Goal: Information Seeking & Learning: Find contact information

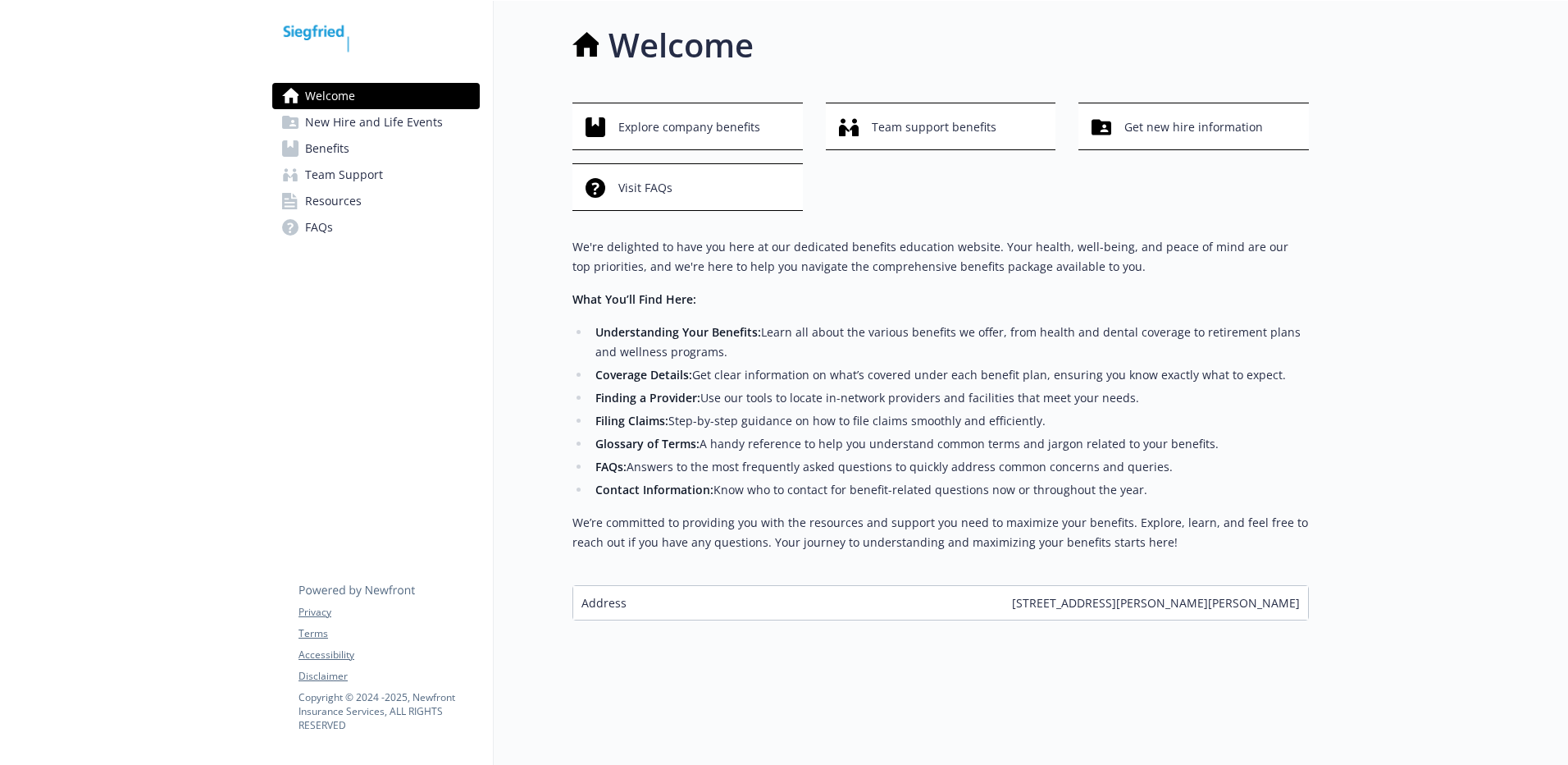
click at [328, 225] on span "FAQs" at bounding box center [319, 227] width 28 height 26
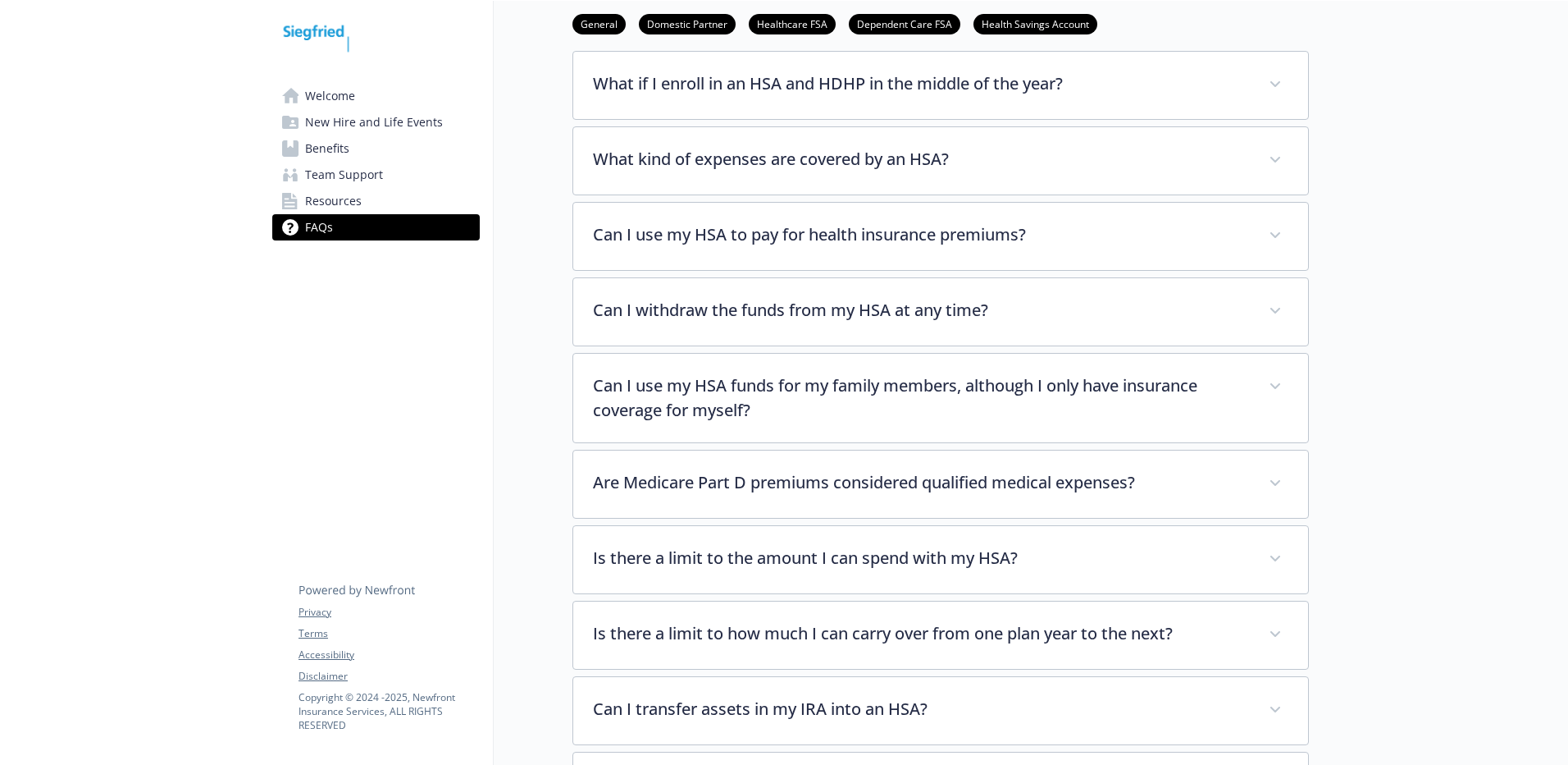
scroll to position [1969, 0]
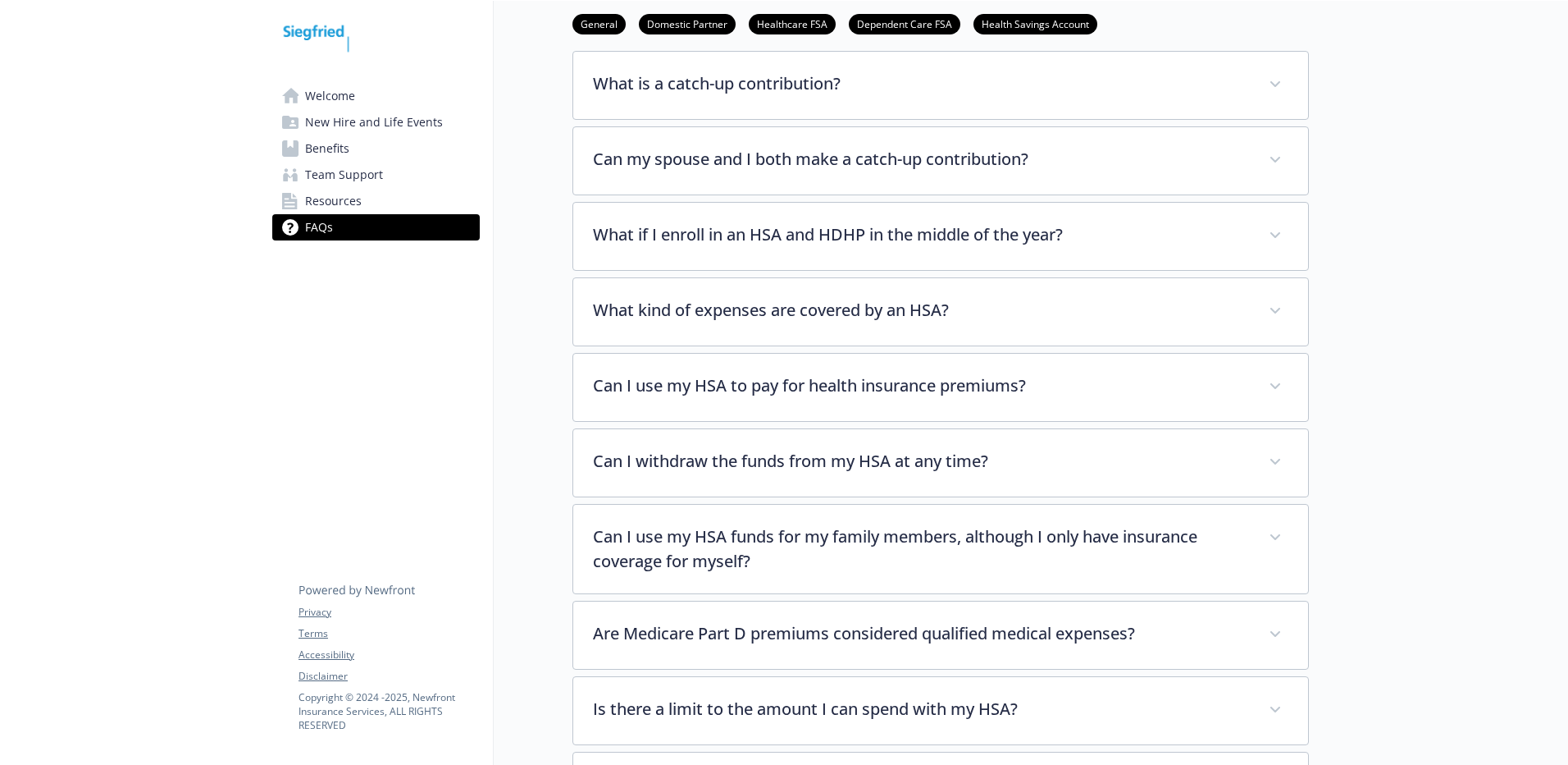
click at [324, 201] on span "Resources" at bounding box center [333, 201] width 57 height 26
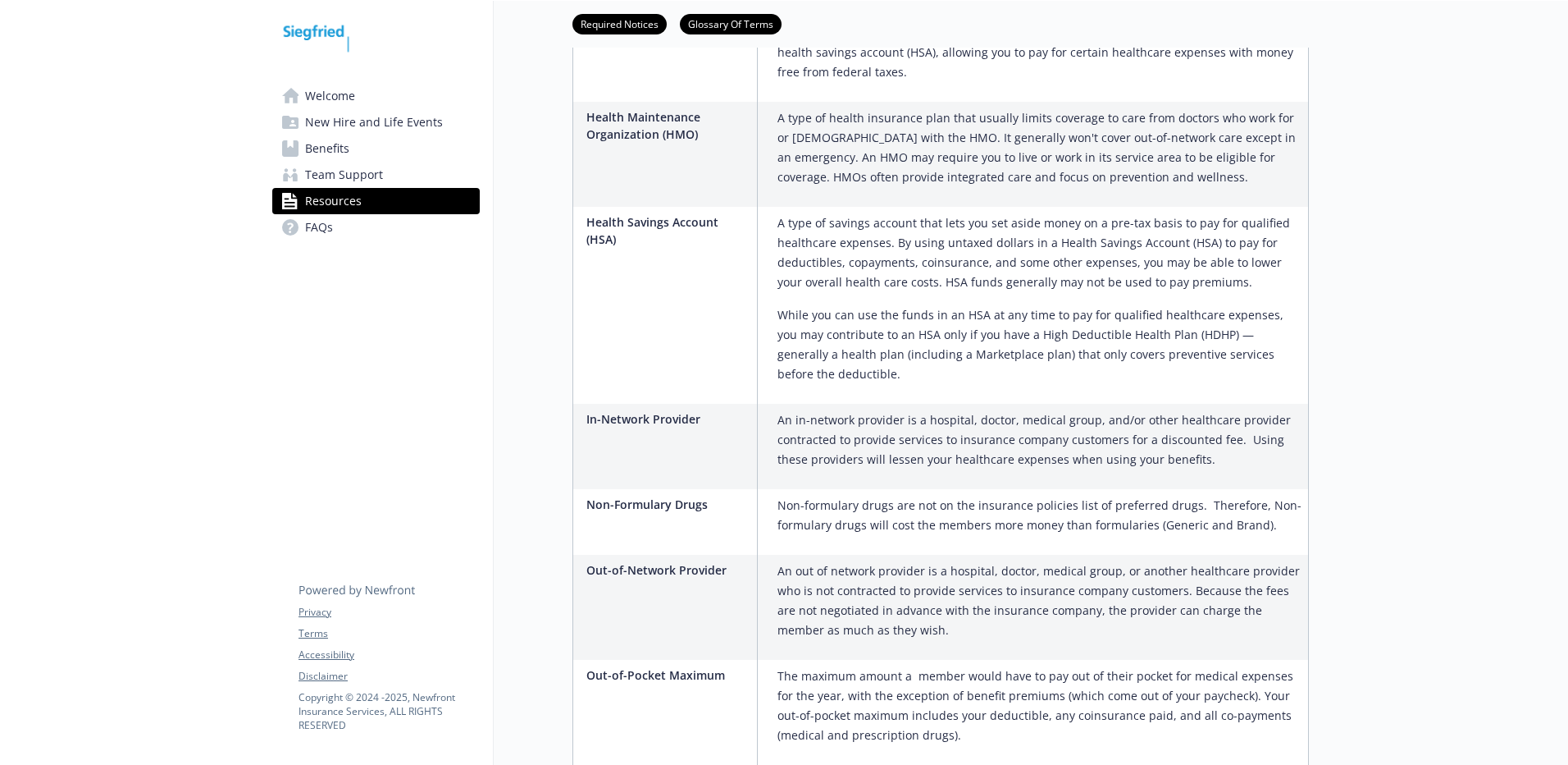
scroll to position [2509, 0]
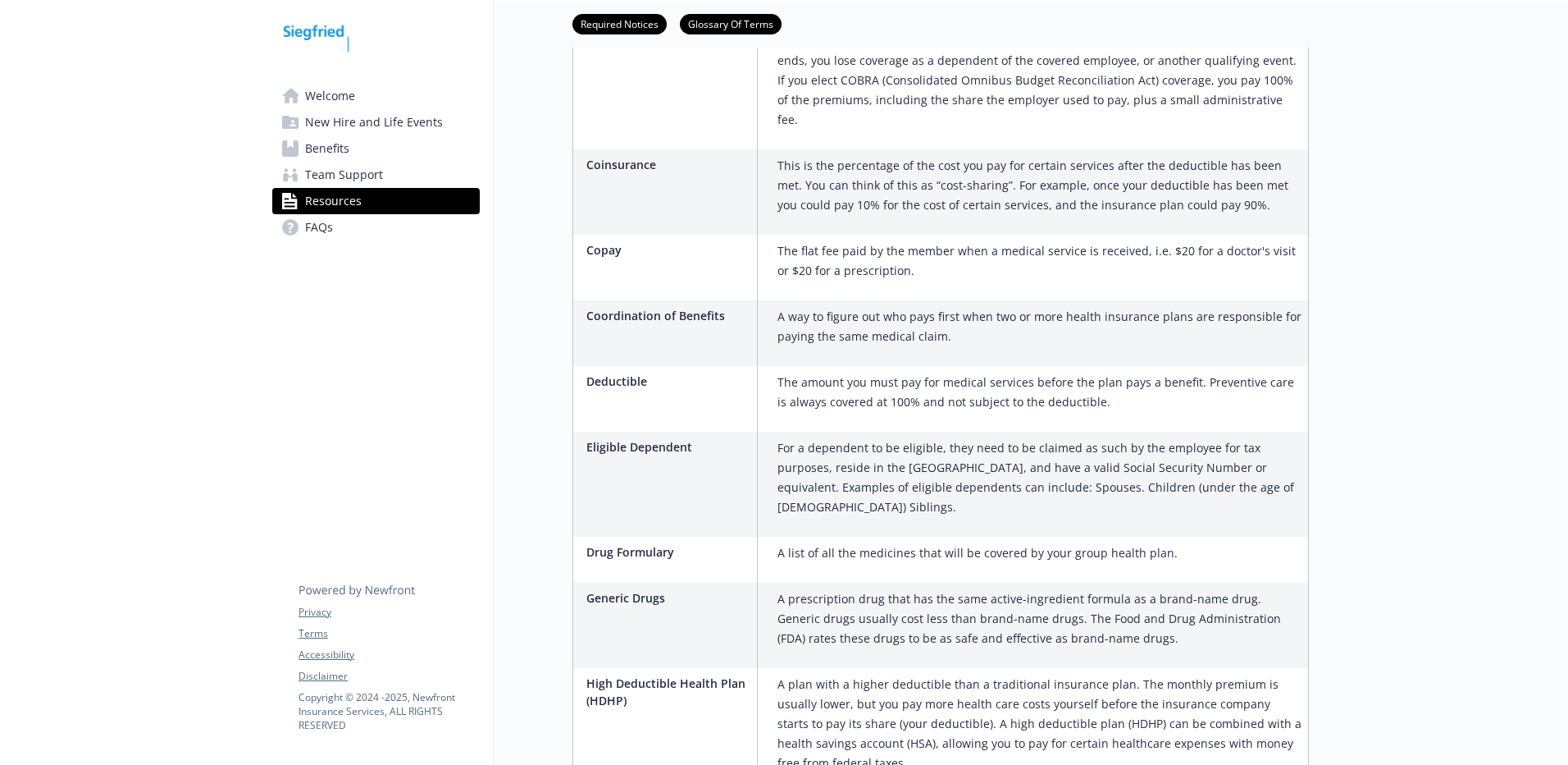
click at [351, 165] on span "Team Support" at bounding box center [344, 174] width 78 height 26
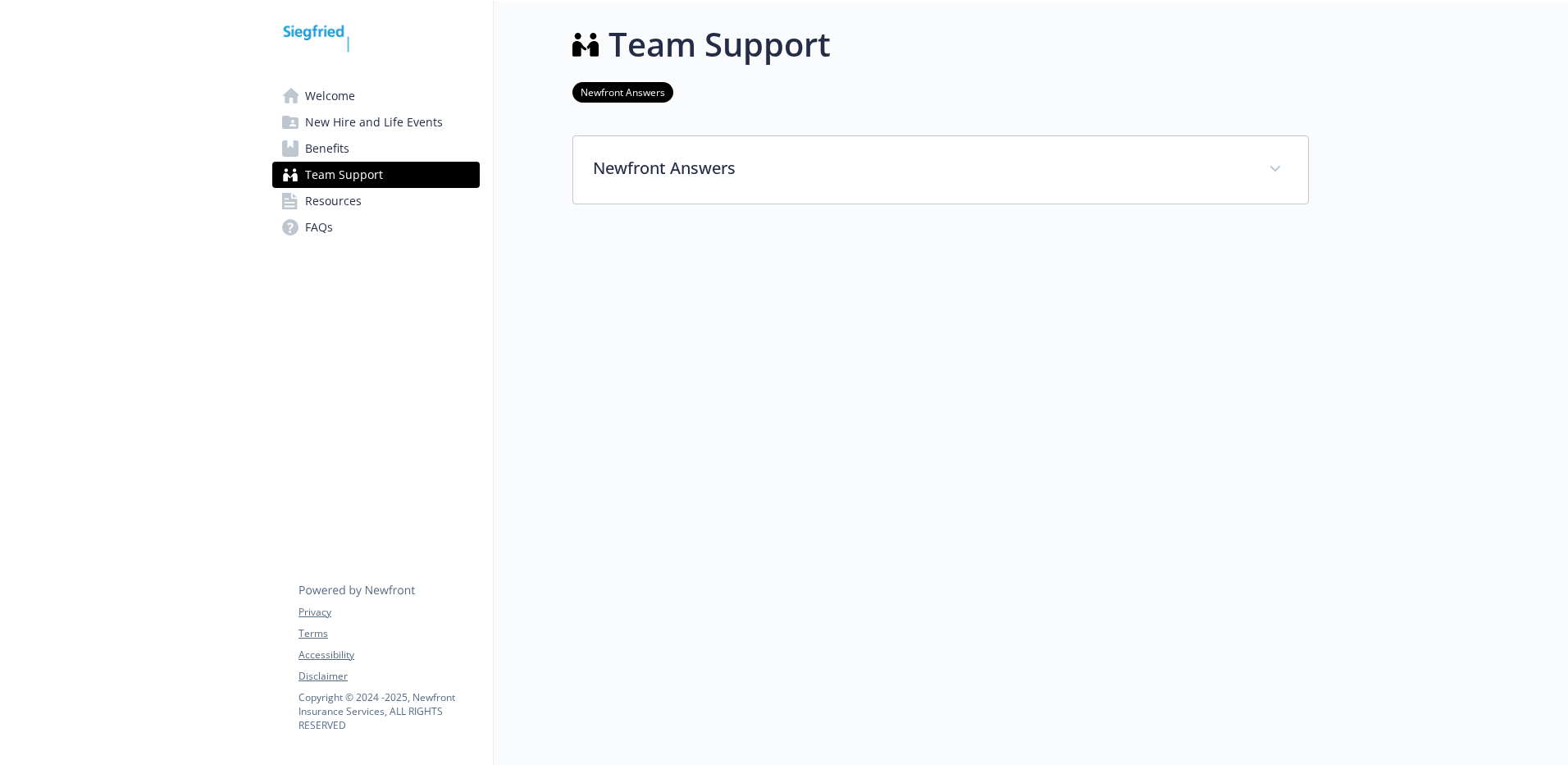
scroll to position [13, 0]
click at [337, 143] on span "Benefits" at bounding box center [327, 148] width 44 height 26
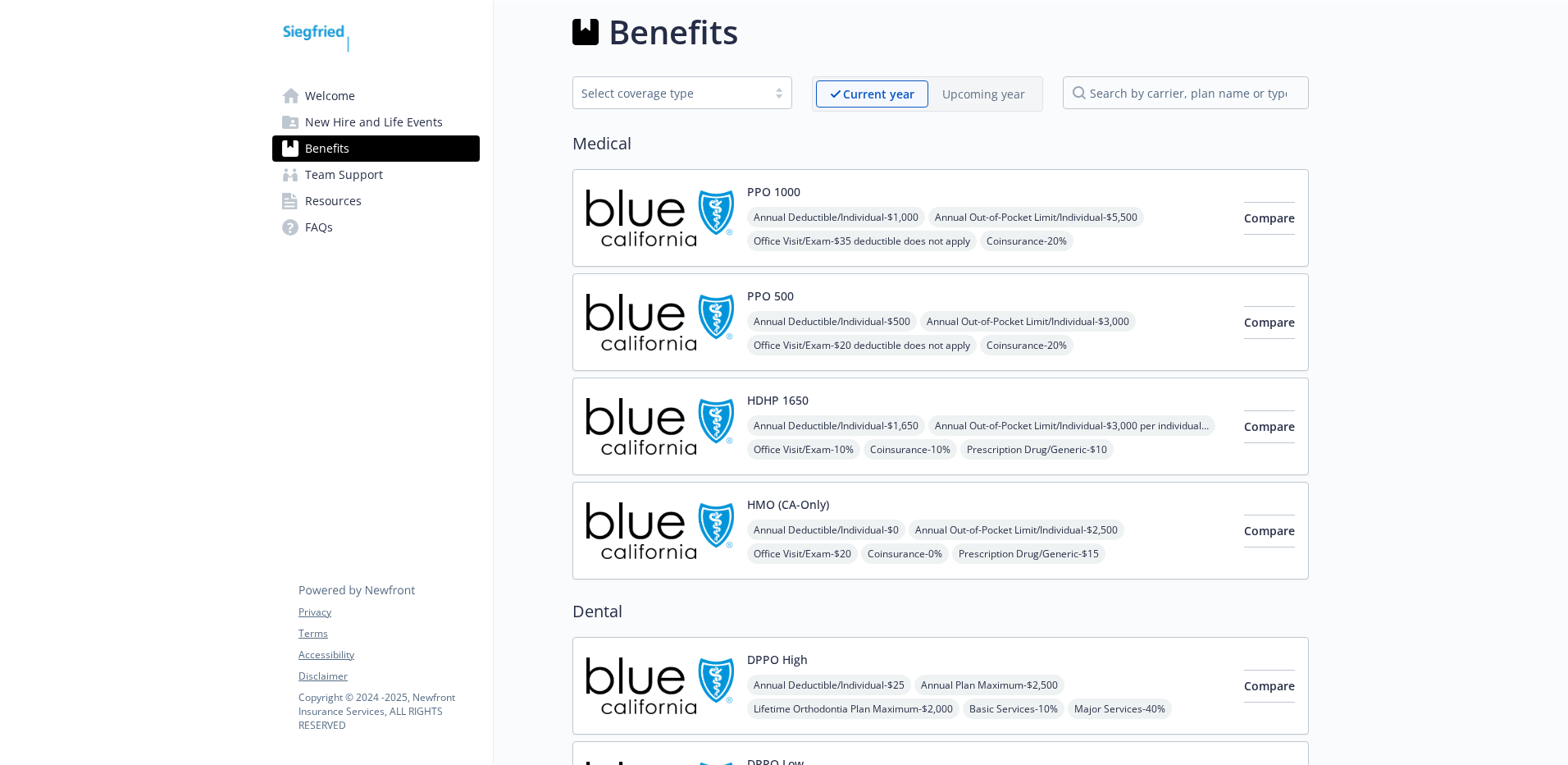
click at [355, 129] on span "New Hire and Life Events" at bounding box center [374, 122] width 138 height 26
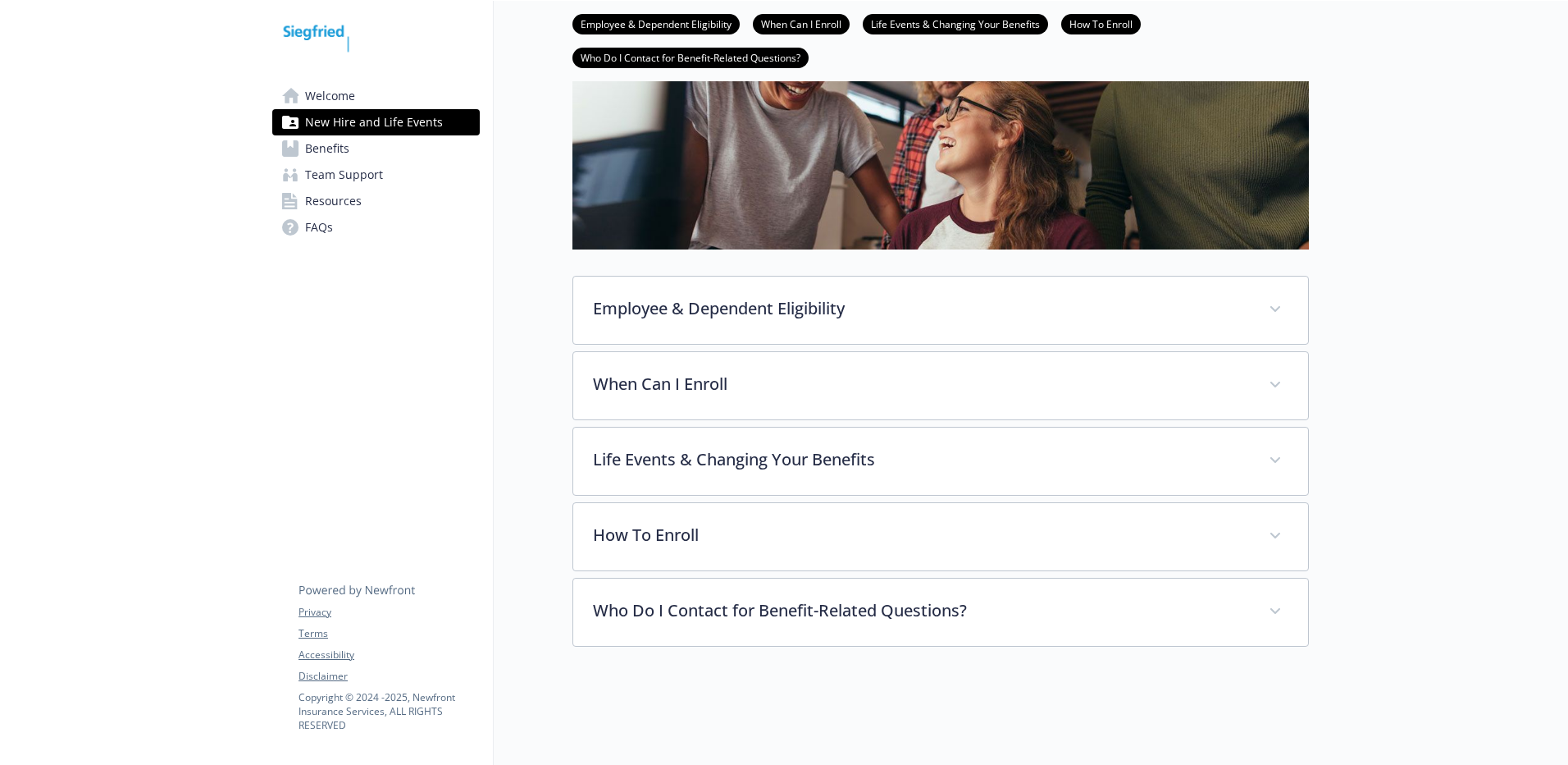
scroll to position [231, 0]
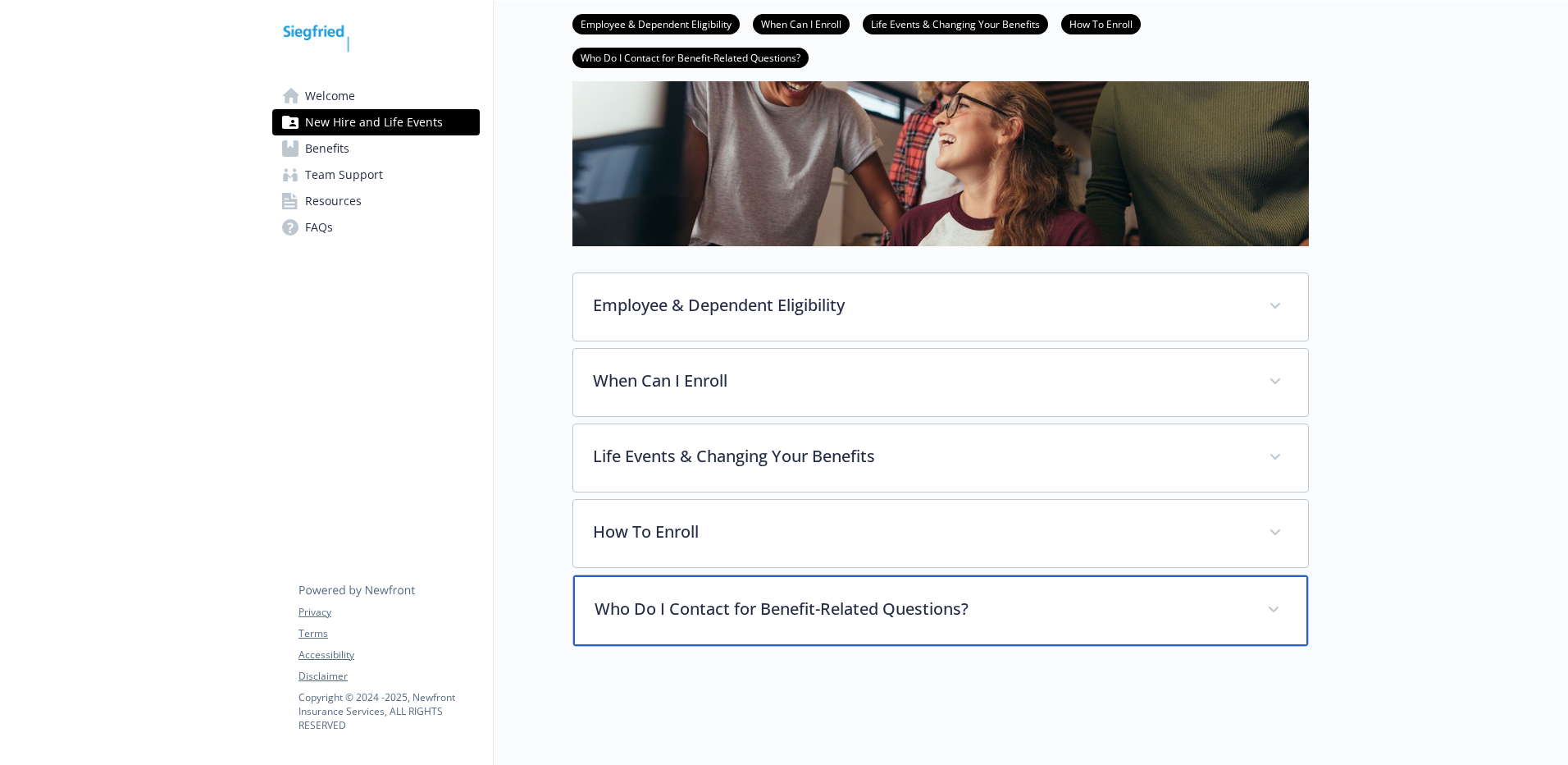
click at [668, 602] on p "Who Do I Contact for Benefit-Related Questions?" at bounding box center [921, 609] width 653 height 24
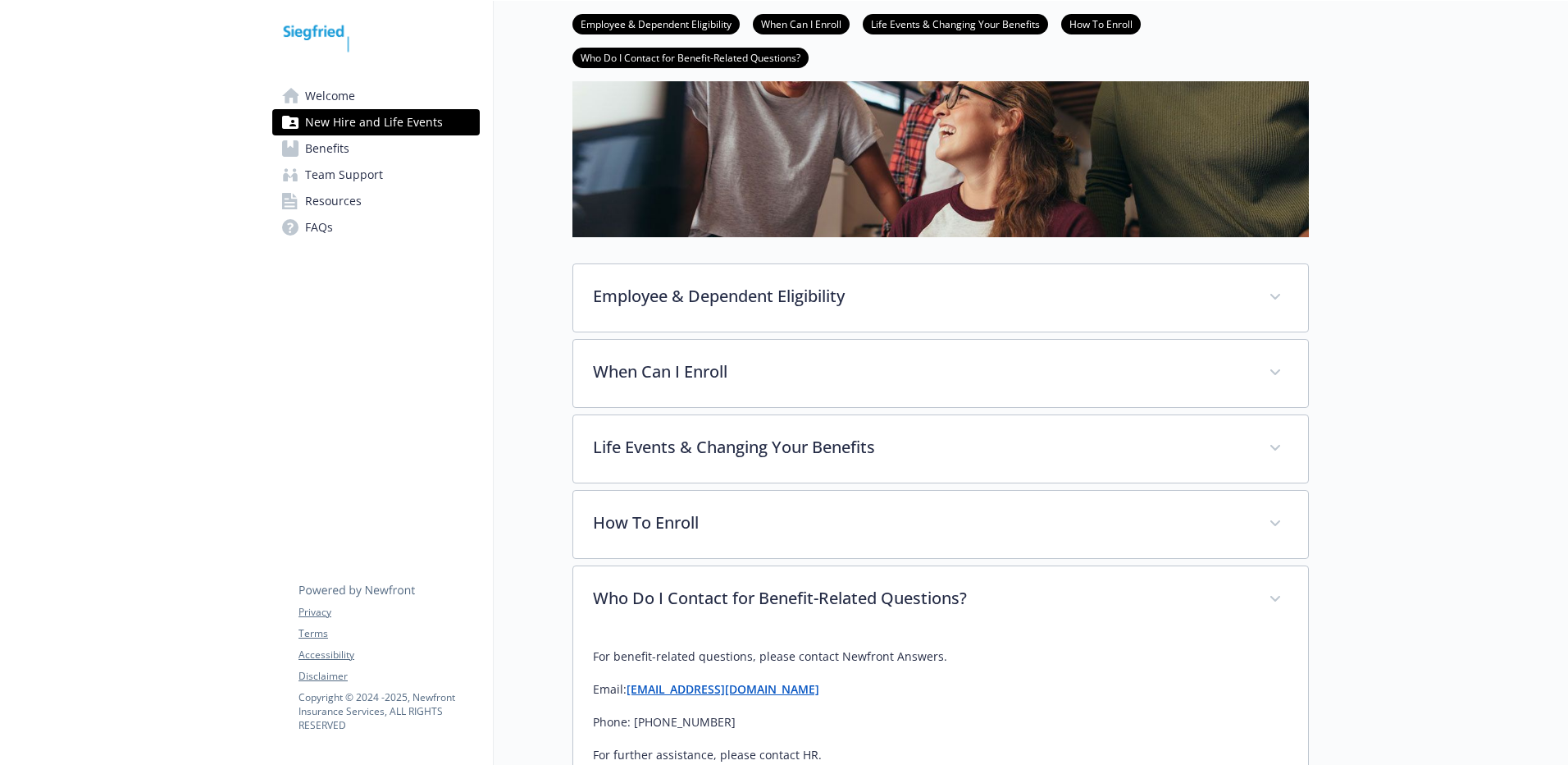
click at [863, 690] on p "Email: [EMAIL_ADDRESS][DOMAIN_NAME]" at bounding box center [941, 689] width 696 height 20
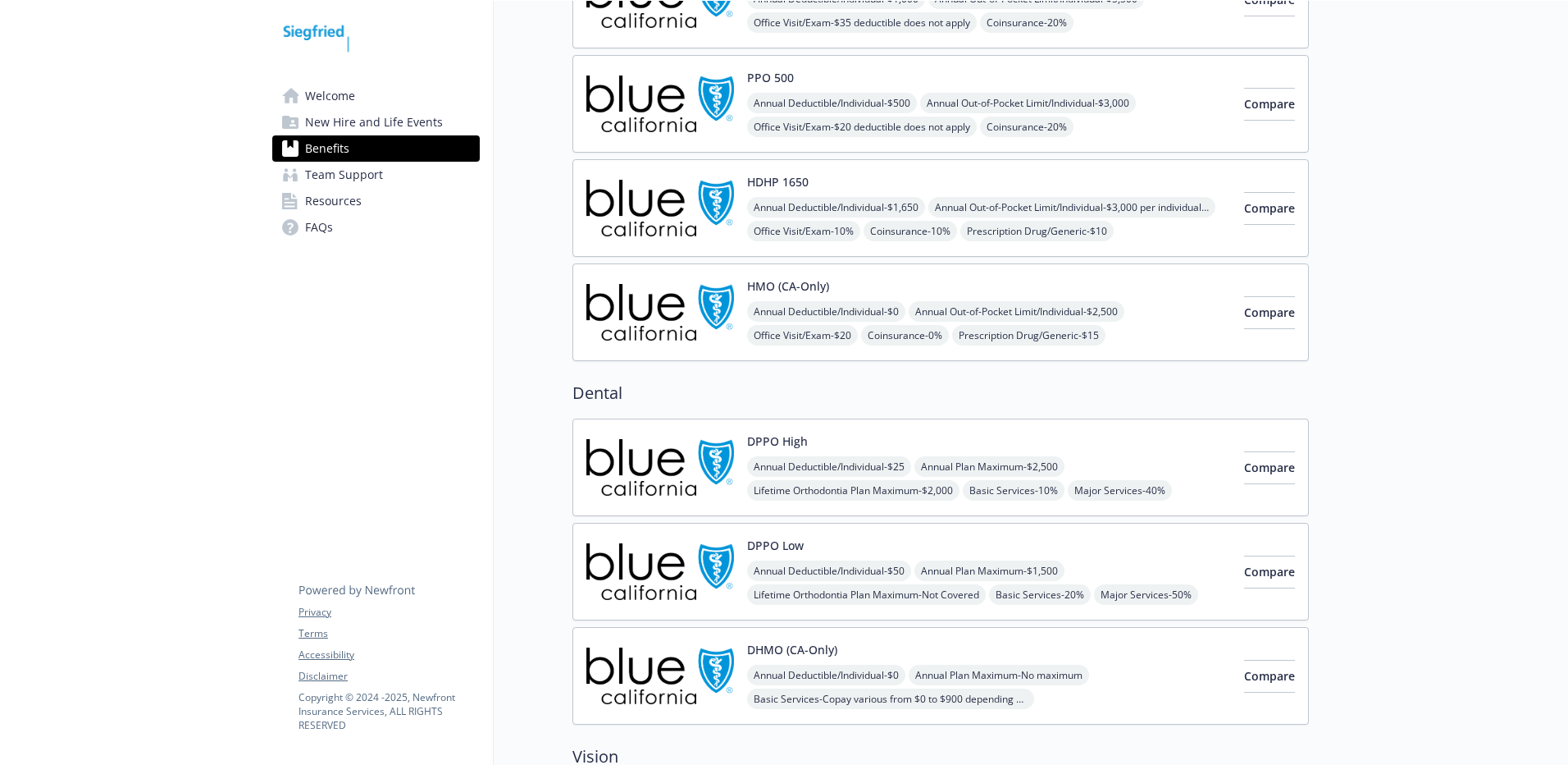
scroll to position [13, 0]
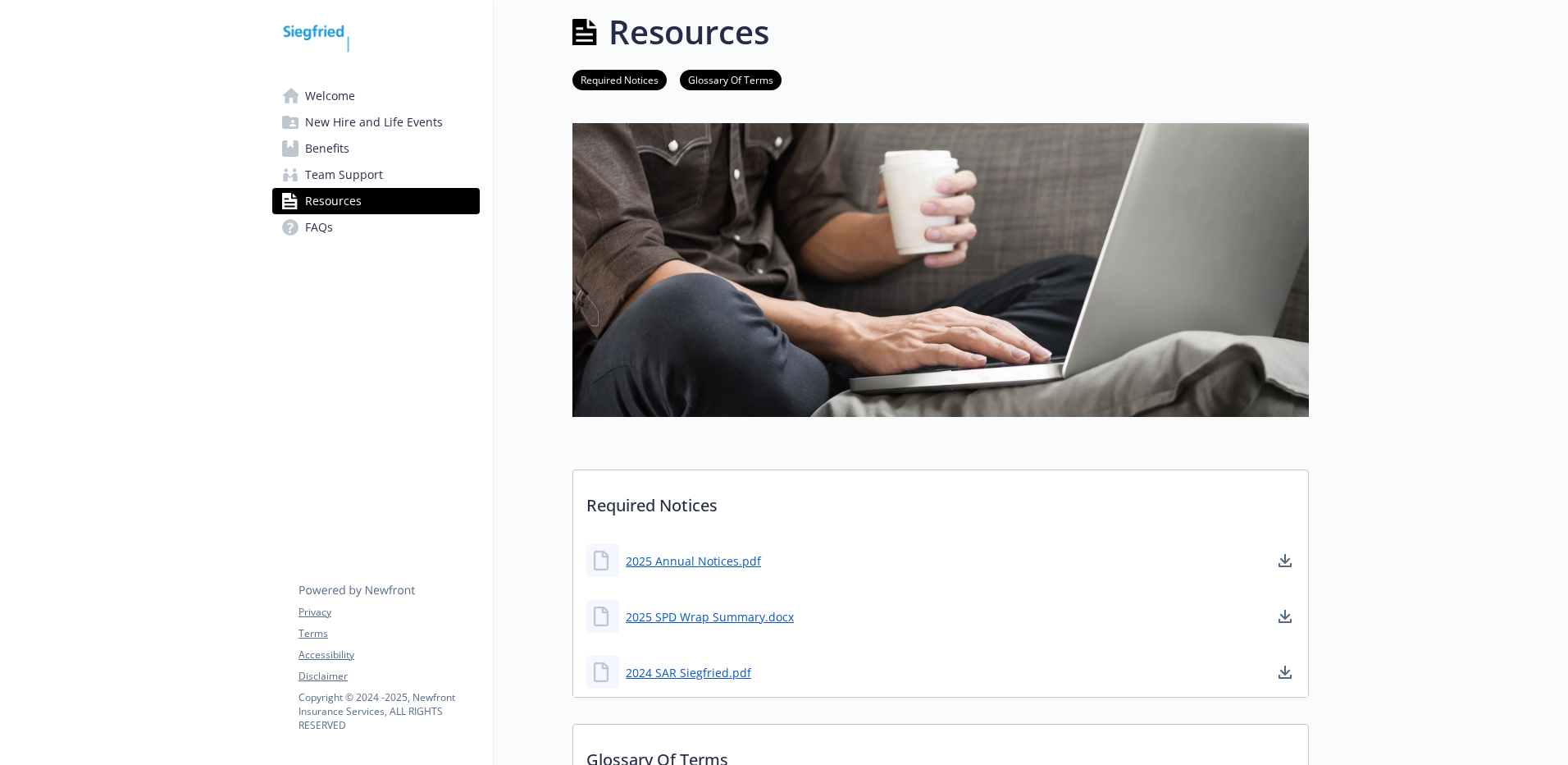
scroll to position [231, 0]
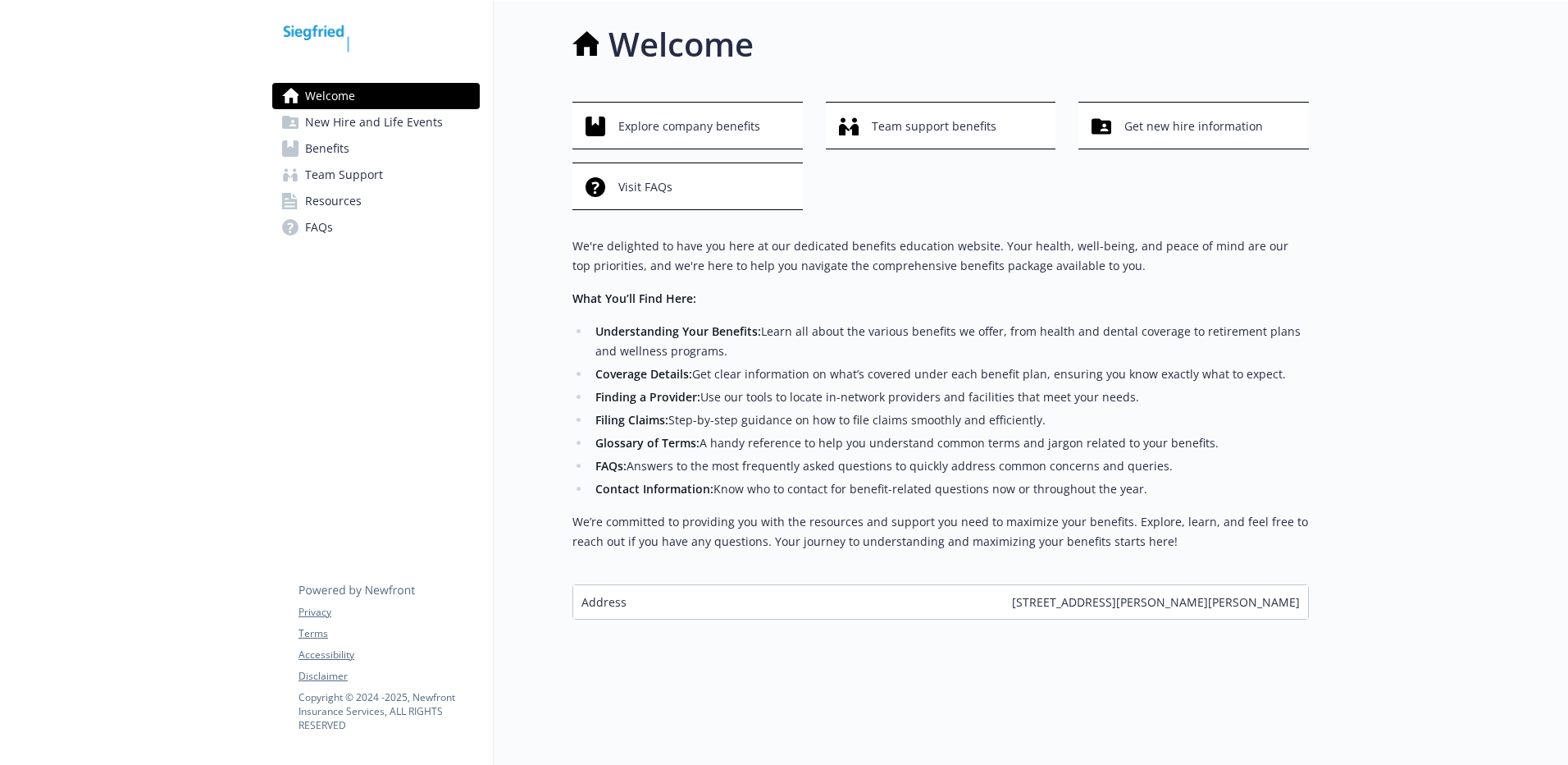
scroll to position [13, 0]
click at [896, 128] on span "Team support benefits" at bounding box center [934, 127] width 125 height 31
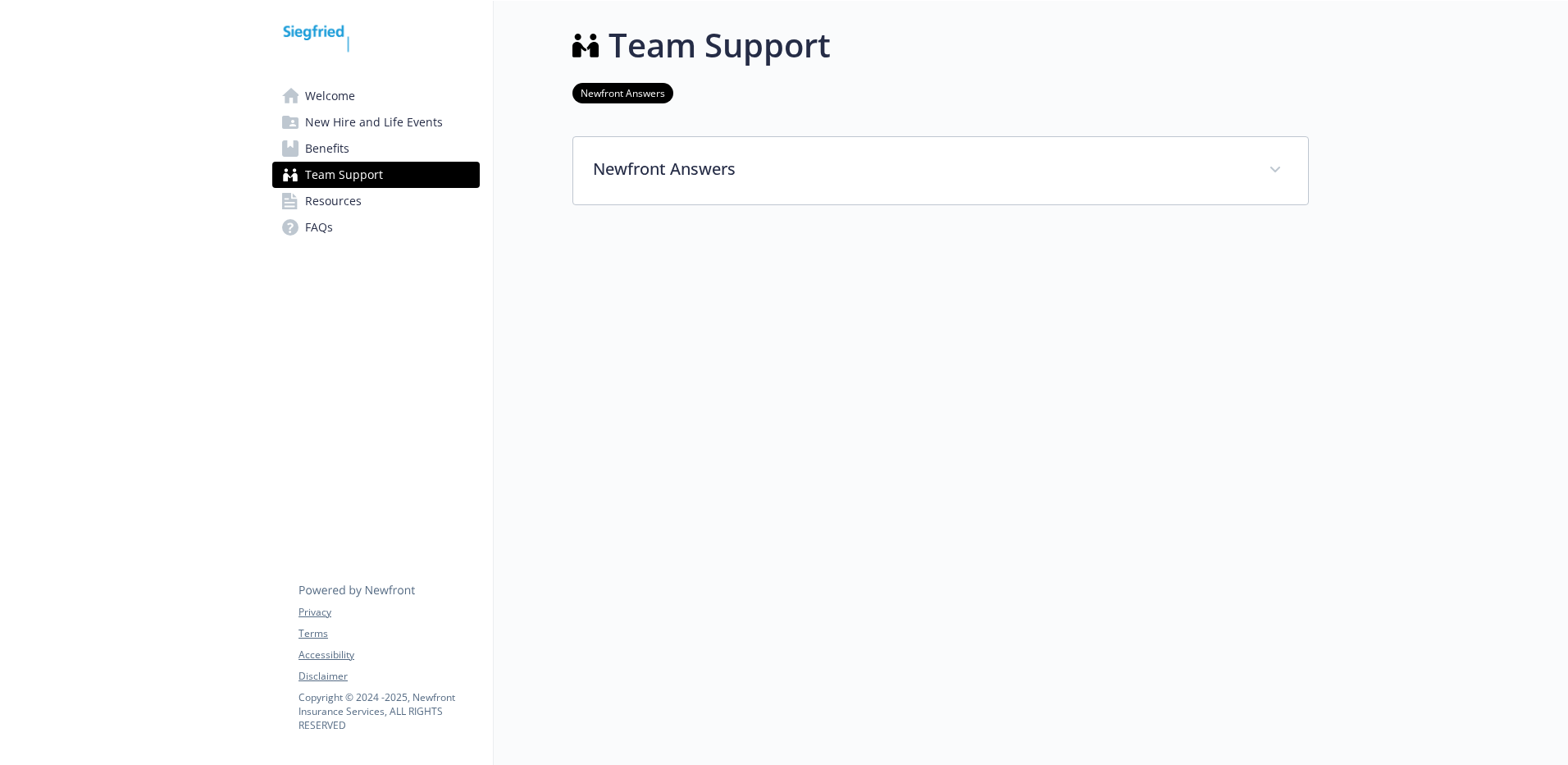
click at [383, 120] on span "New Hire and Life Events" at bounding box center [374, 122] width 138 height 26
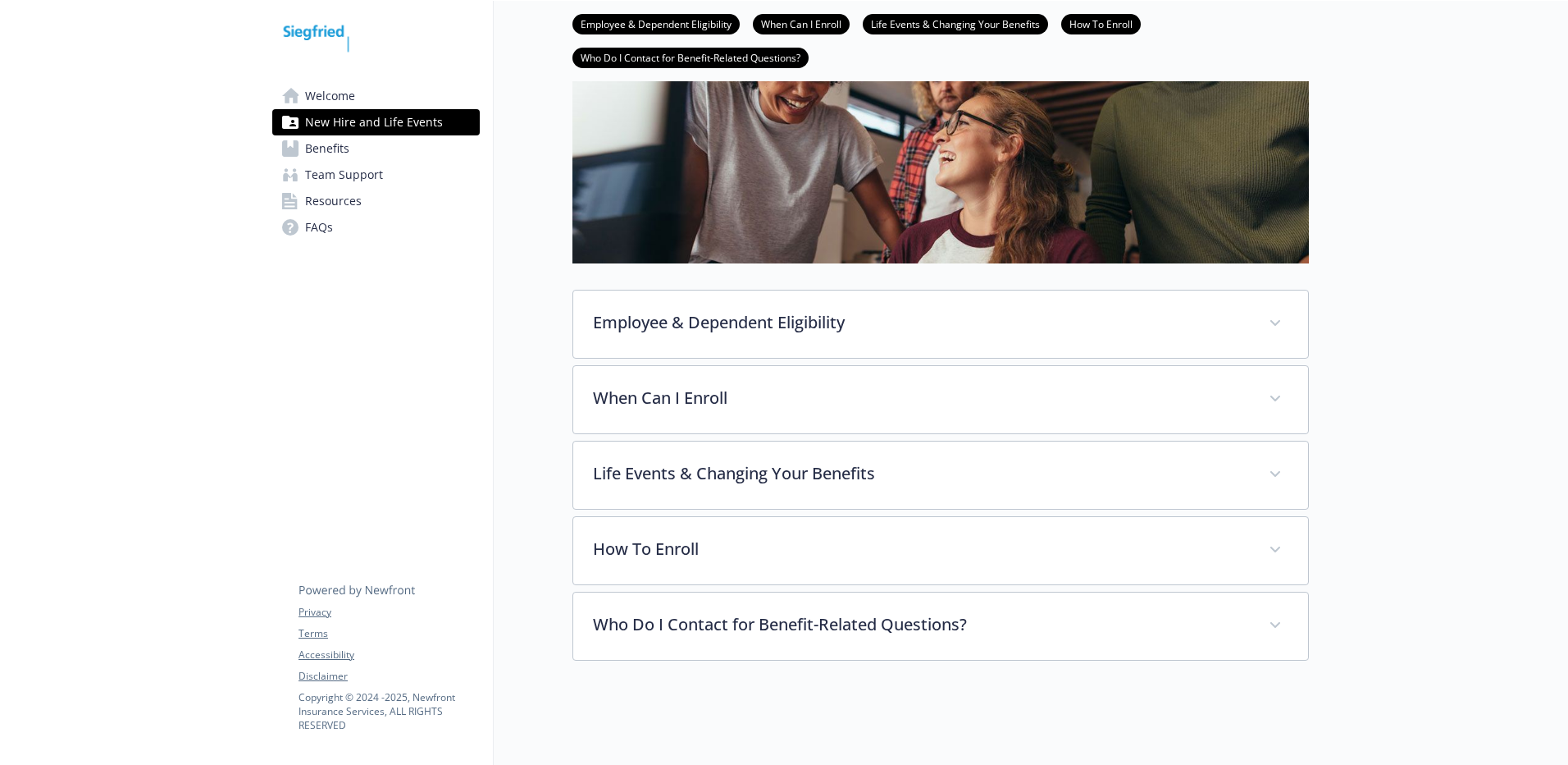
scroll to position [231, 0]
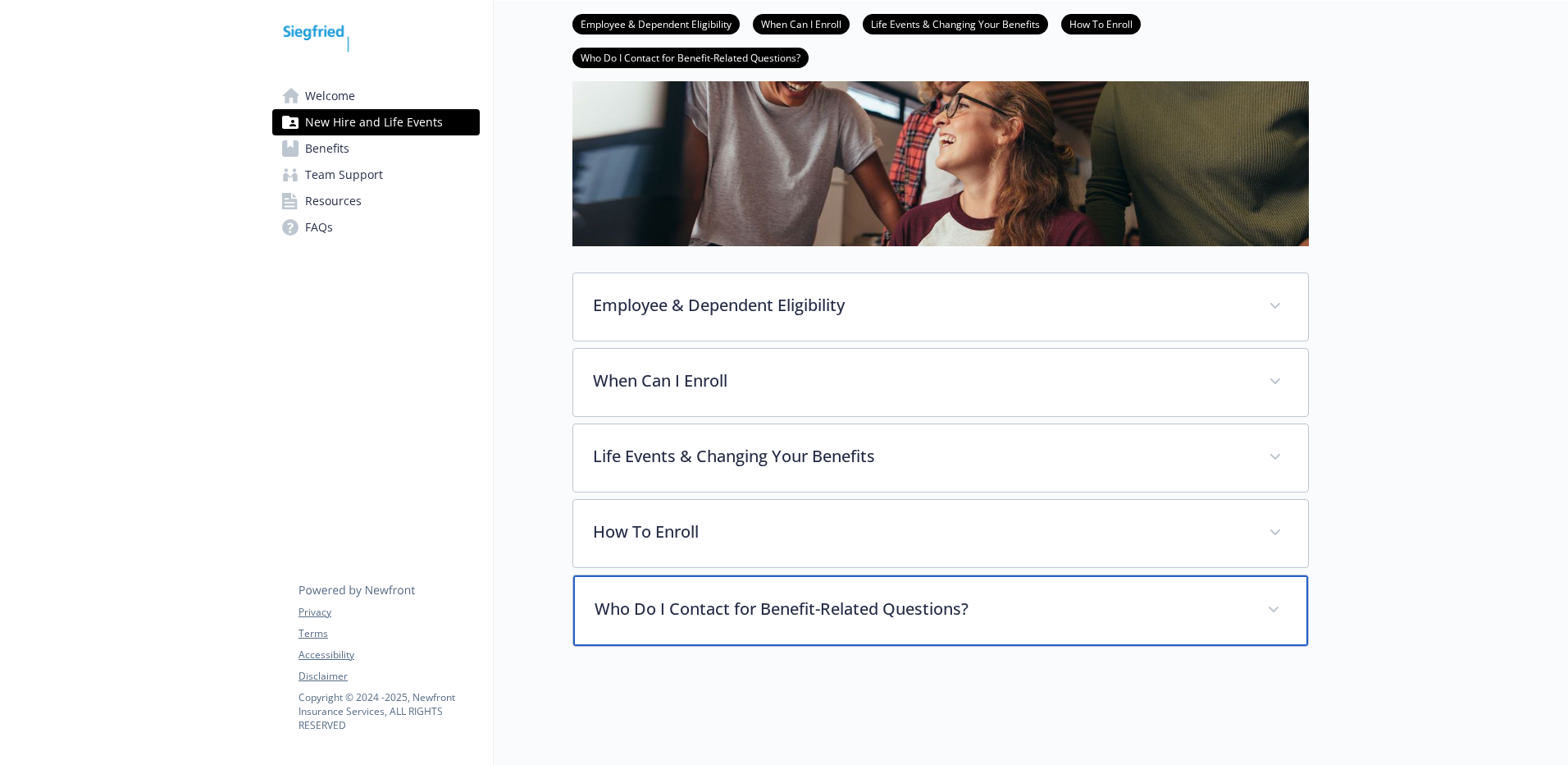
click at [693, 597] on p "Who Do I Contact for Benefit-Related Questions?" at bounding box center [921, 609] width 653 height 24
